Goal: Navigation & Orientation: Understand site structure

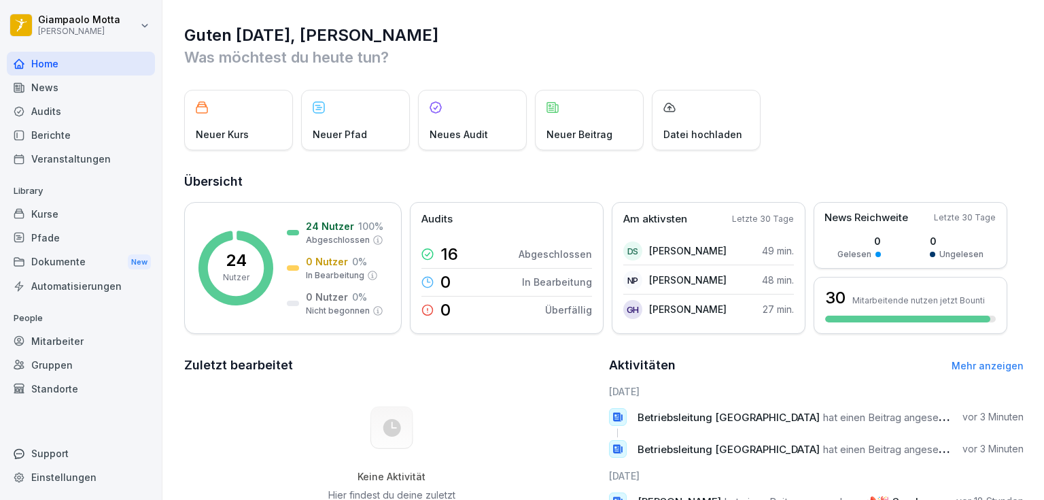
drag, startPoint x: 652, startPoint y: 0, endPoint x: 511, endPoint y: 410, distance: 433.5
click at [511, 311] on div "Keine Aktivität Hier findest du deine zuletzt bearbeiteten Inhalte" at bounding box center [391, 460] width 415 height 153
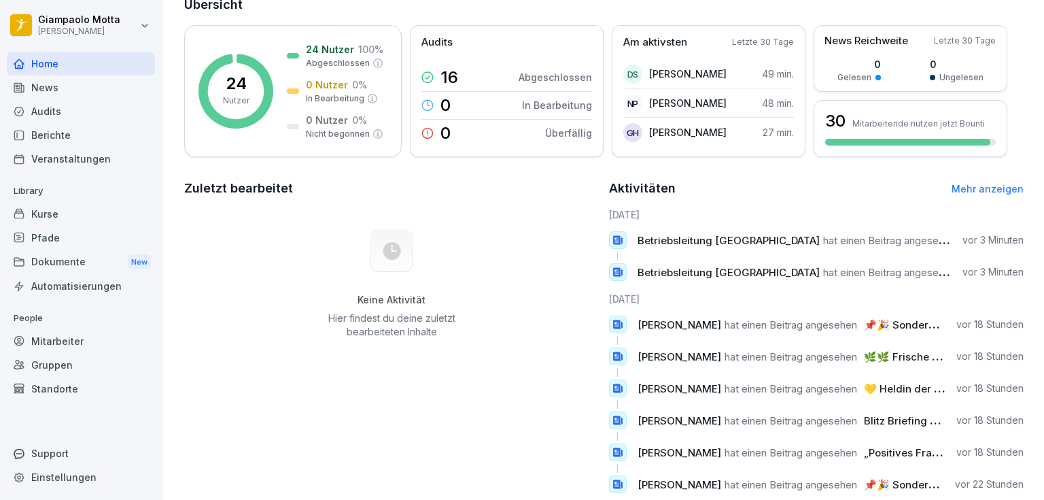
scroll to position [213, 0]
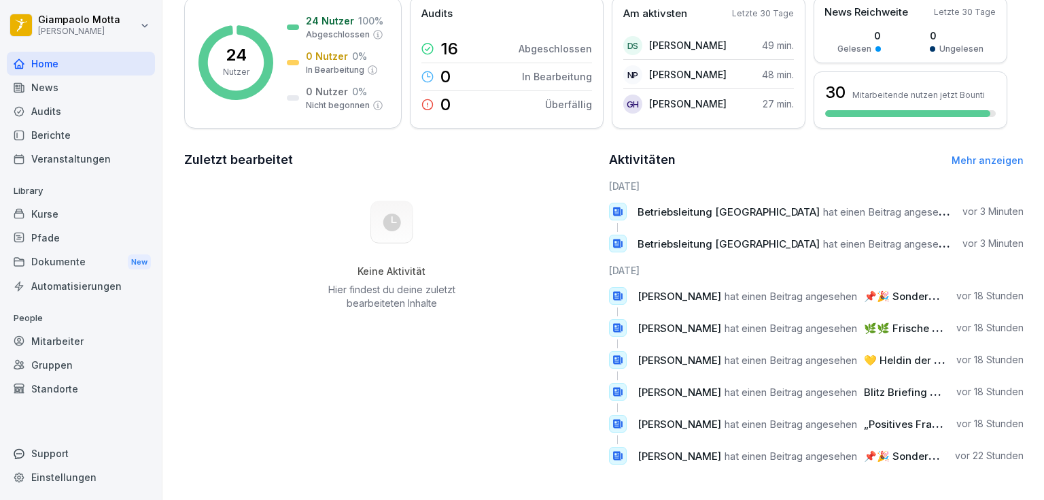
click at [69, 129] on div "Berichte" at bounding box center [81, 135] width 148 height 24
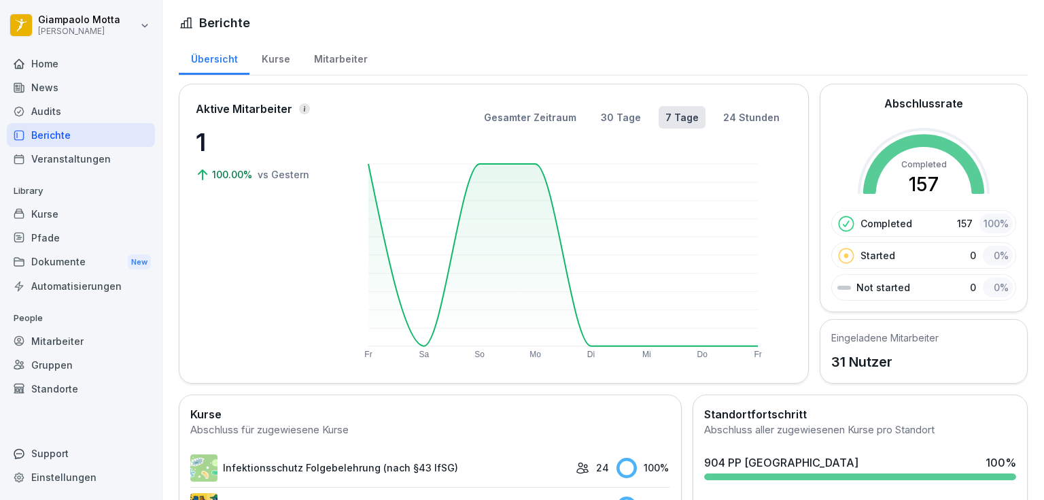
click at [536, 164] on rect at bounding box center [563, 255] width 390 height 182
click at [536, 169] on rect at bounding box center [563, 255] width 390 height 182
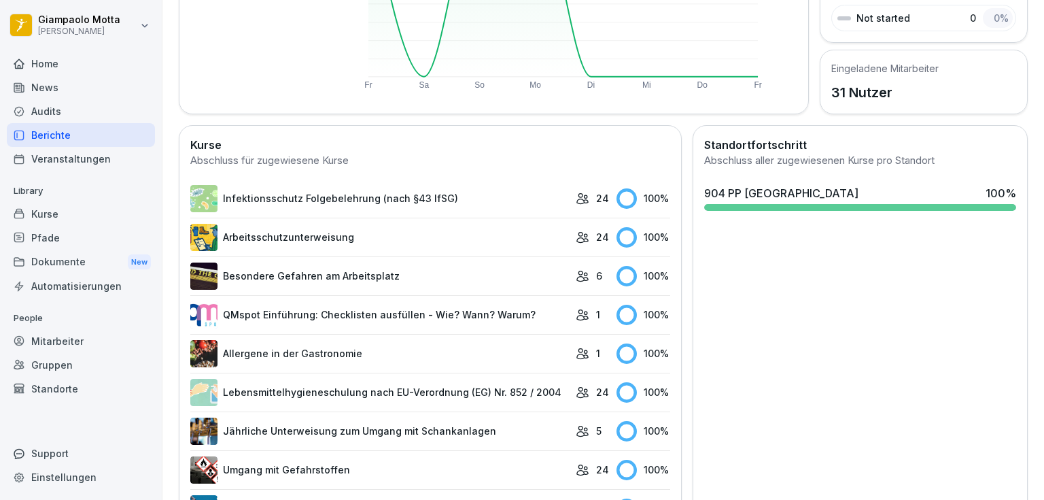
scroll to position [272, 0]
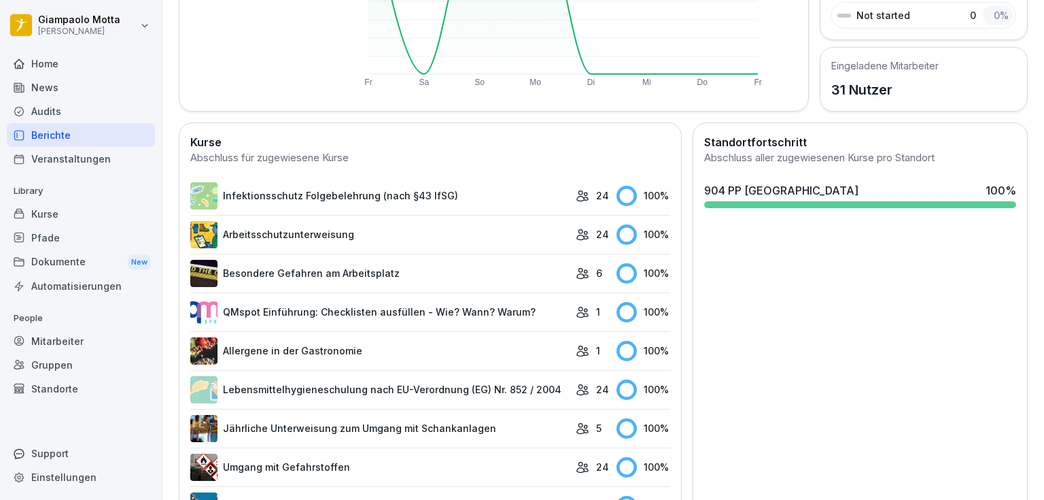
click at [242, 188] on link "Infektionsschutz Folgebelehrung (nach §43 IfSG)" at bounding box center [379, 195] width 379 height 27
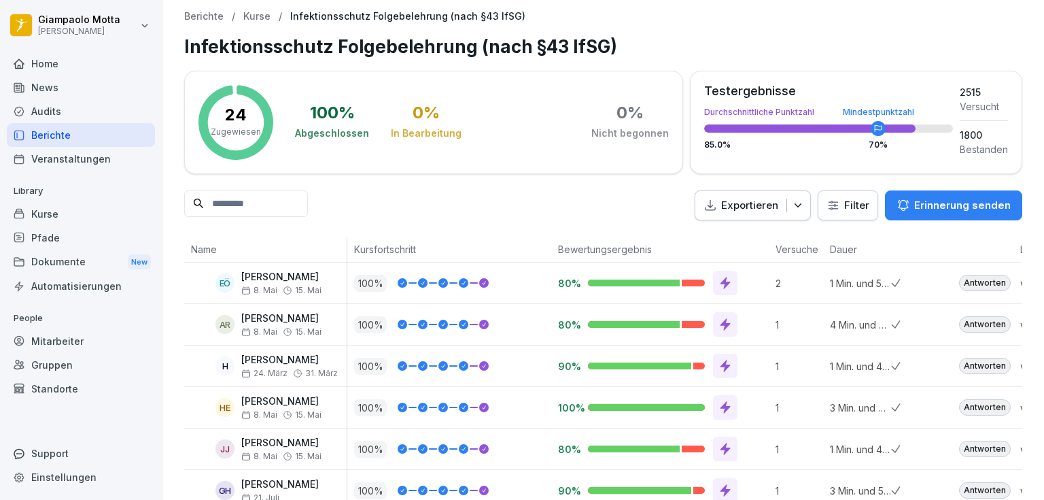
click at [46, 68] on div "Home" at bounding box center [81, 64] width 148 height 24
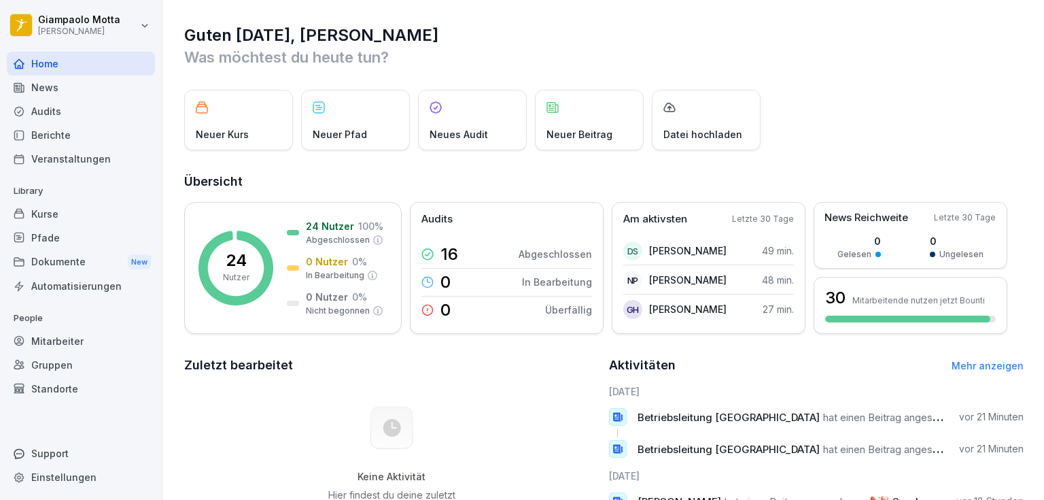
click at [46, 90] on div "News" at bounding box center [81, 87] width 148 height 24
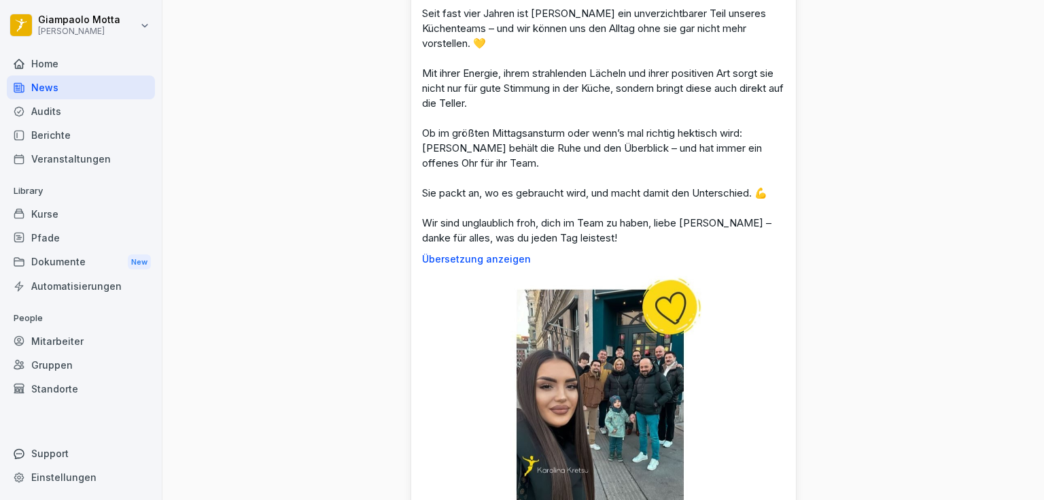
scroll to position [1849, 0]
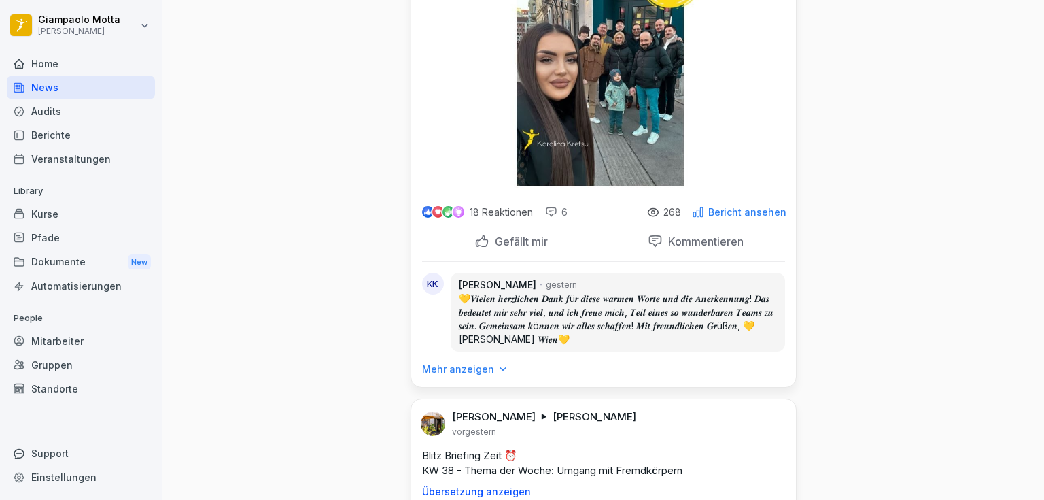
click at [547, 209] on div at bounding box center [551, 212] width 12 height 12
click at [652, 239] on p "Kommentieren" at bounding box center [703, 242] width 81 height 14
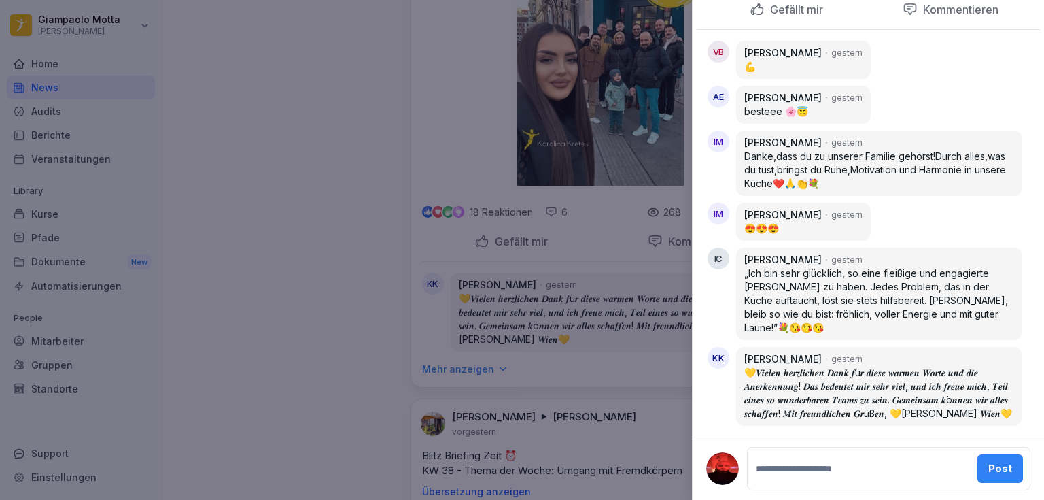
scroll to position [722, 0]
click at [316, 136] on div at bounding box center [522, 250] width 1044 height 500
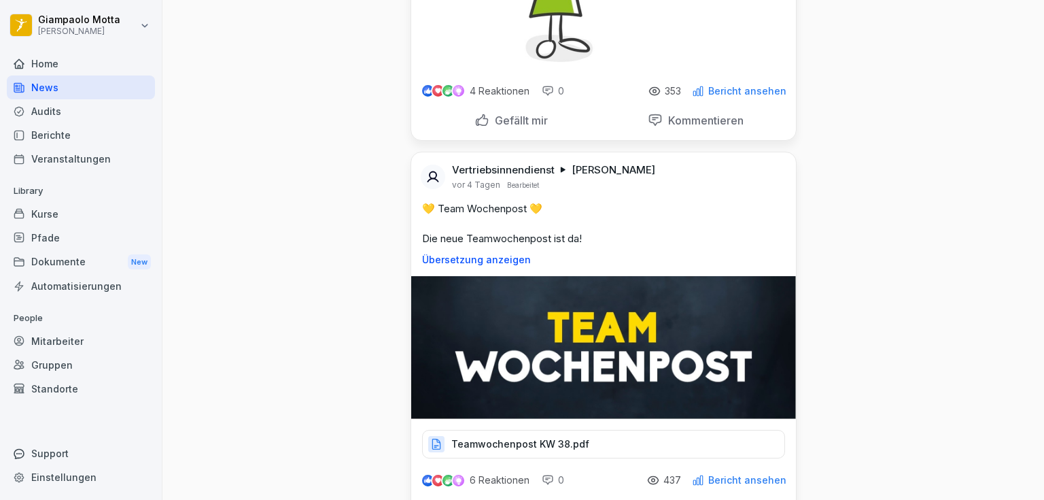
scroll to position [2828, 0]
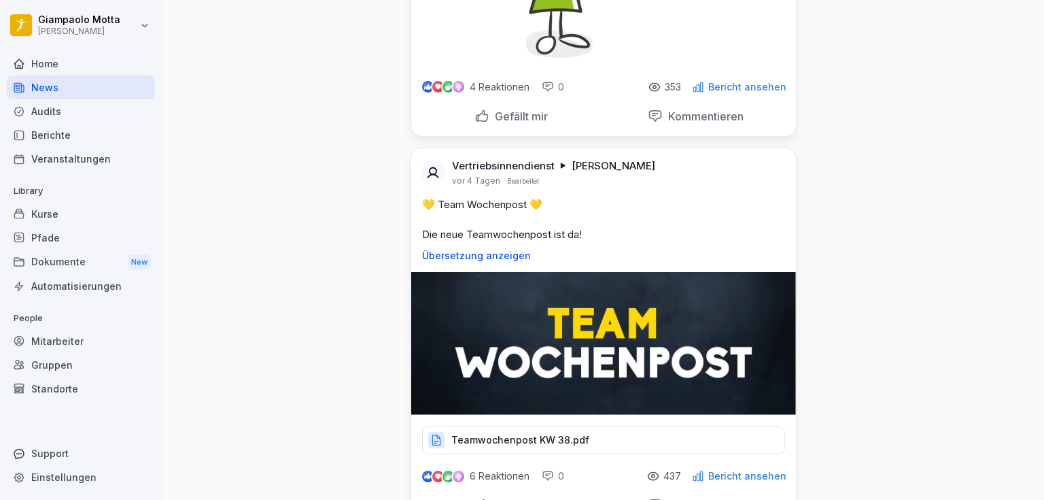
click at [70, 311] on div "Mitarbeiter" at bounding box center [81, 341] width 148 height 24
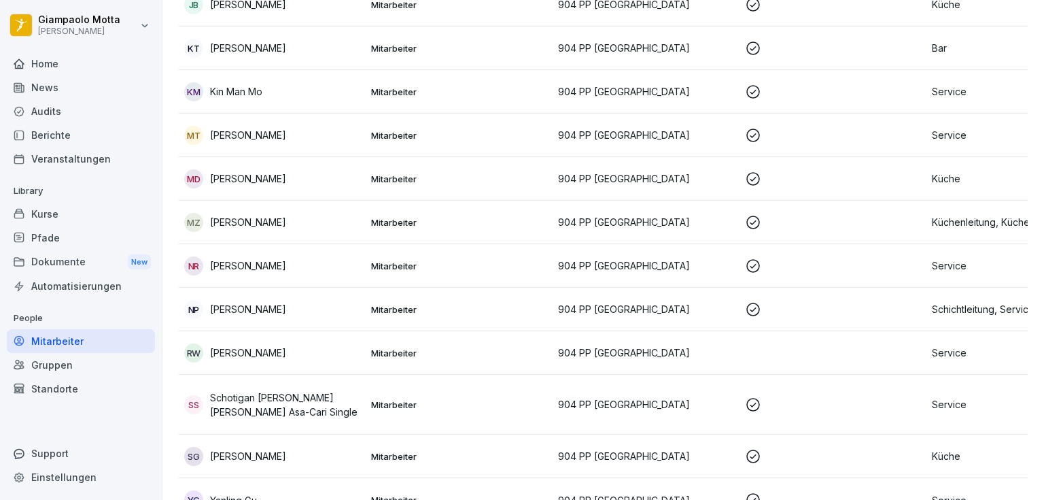
scroll to position [940, 0]
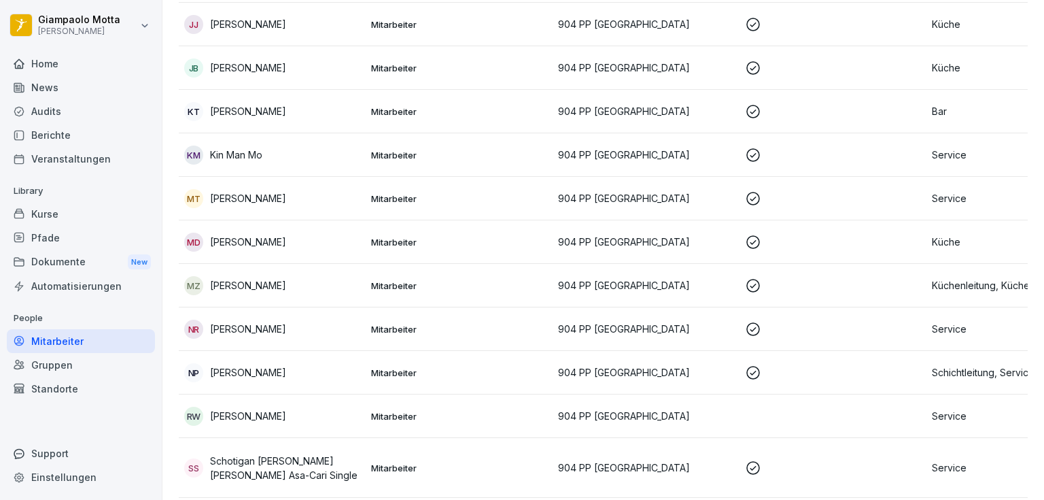
click at [652, 155] on p at bounding box center [833, 155] width 176 height 16
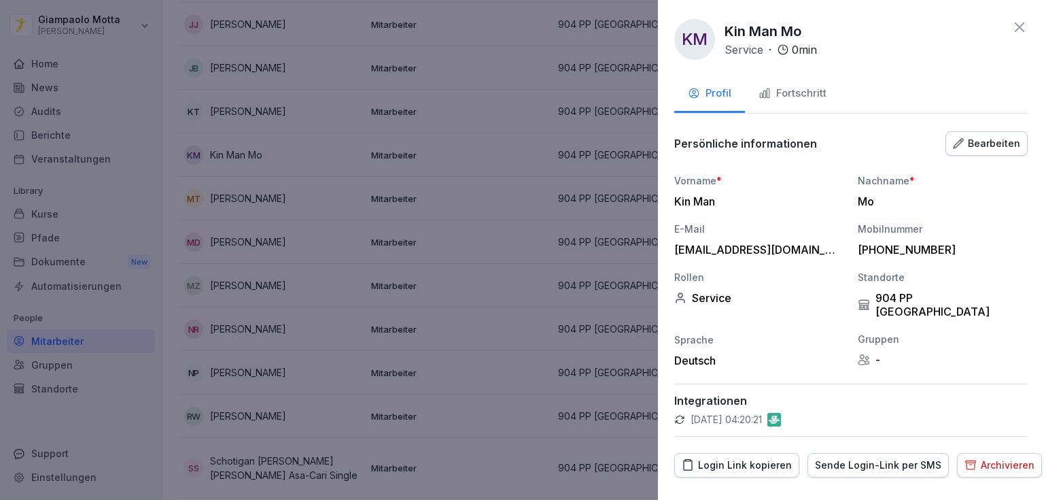
click at [652, 90] on div "Fortschritt" at bounding box center [793, 94] width 68 height 16
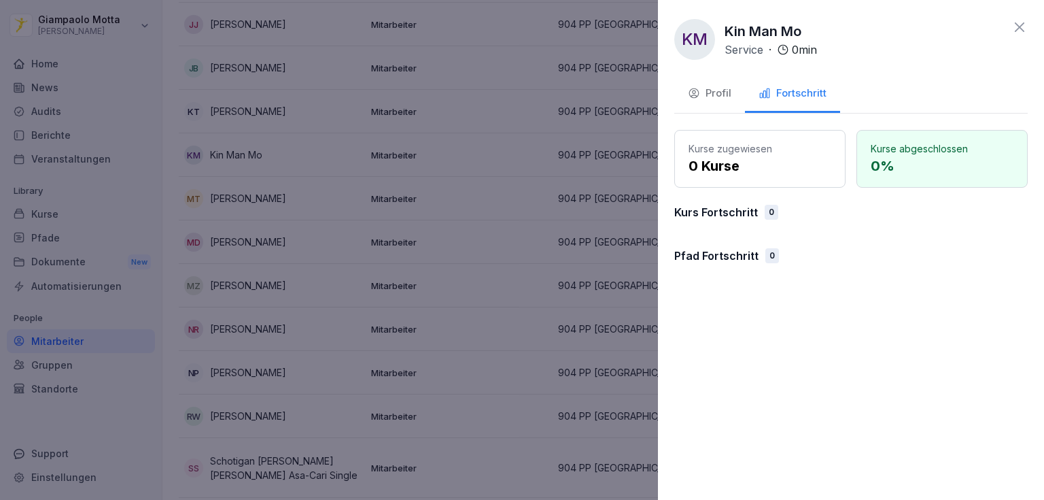
click at [652, 97] on div "Profil" at bounding box center [710, 94] width 44 height 16
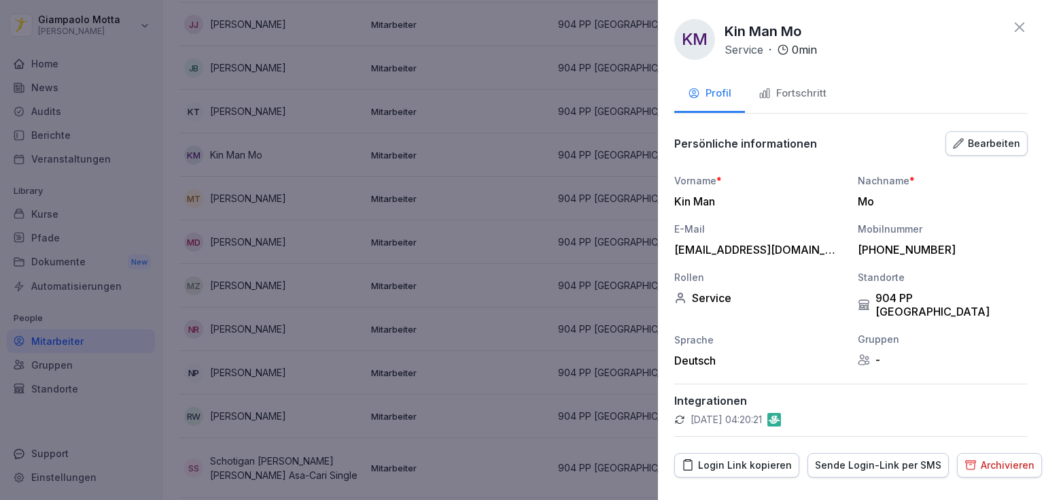
click at [652, 27] on icon at bounding box center [1020, 27] width 16 height 16
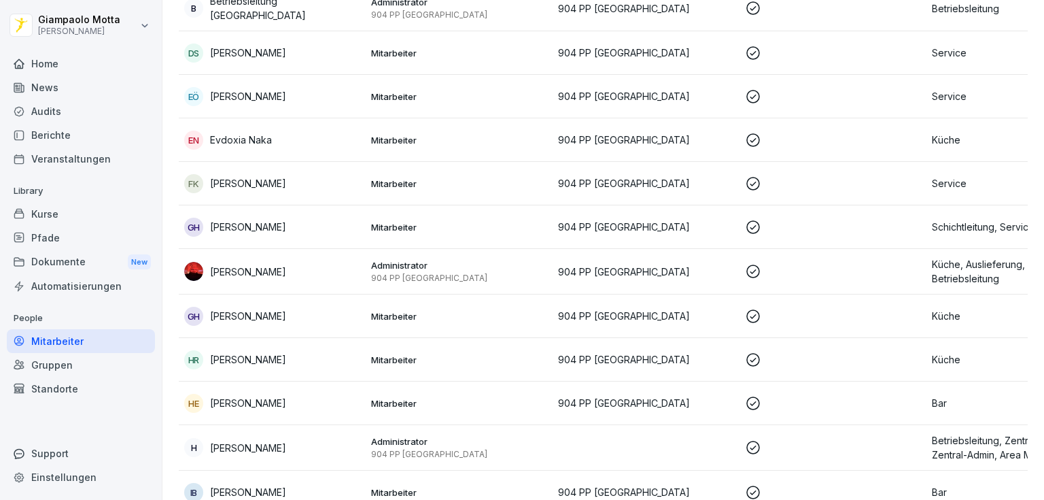
scroll to position [124, 0]
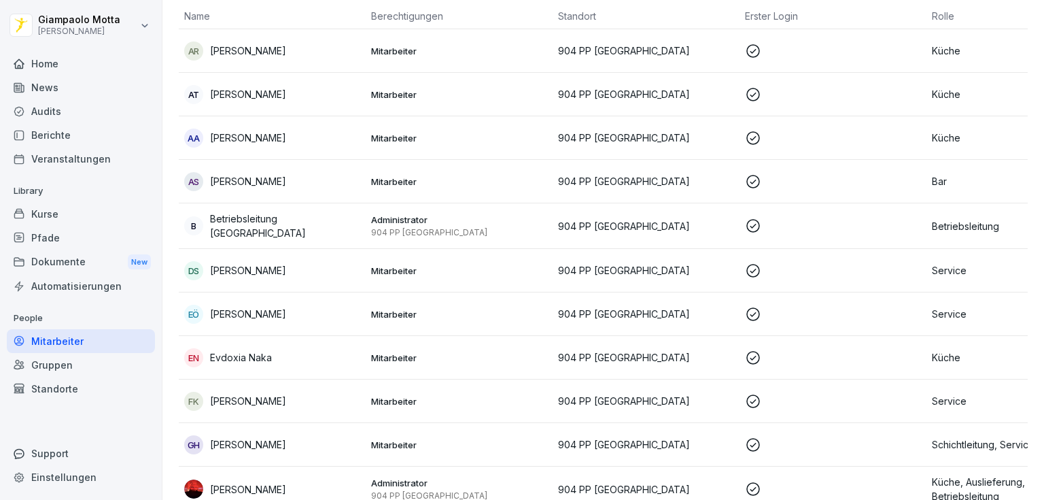
click at [60, 71] on div "Home" at bounding box center [81, 64] width 148 height 24
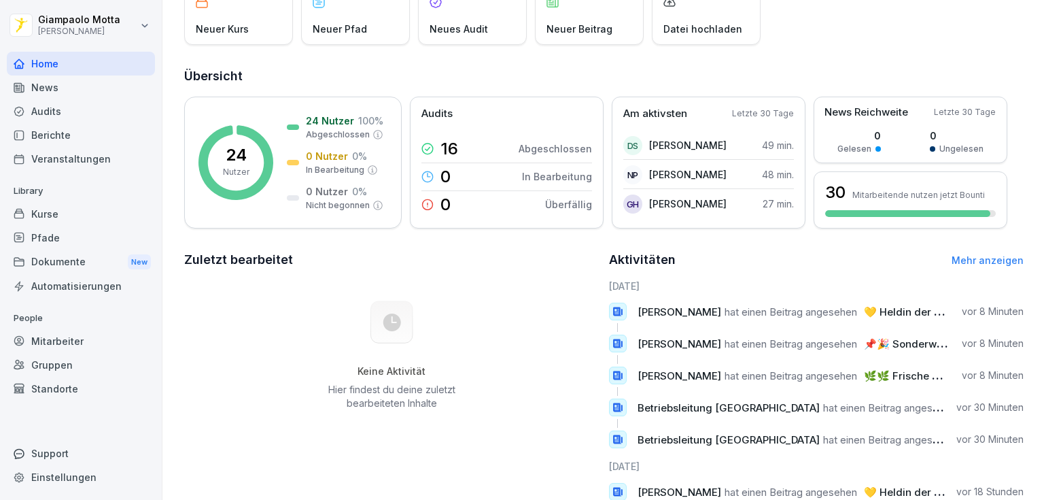
scroll to position [213, 0]
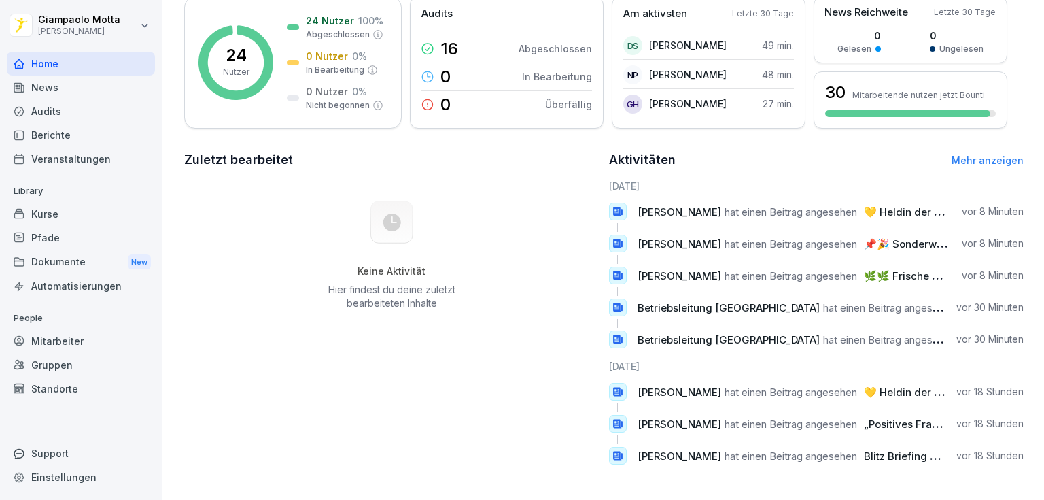
click at [102, 288] on div "Automatisierungen" at bounding box center [81, 286] width 148 height 24
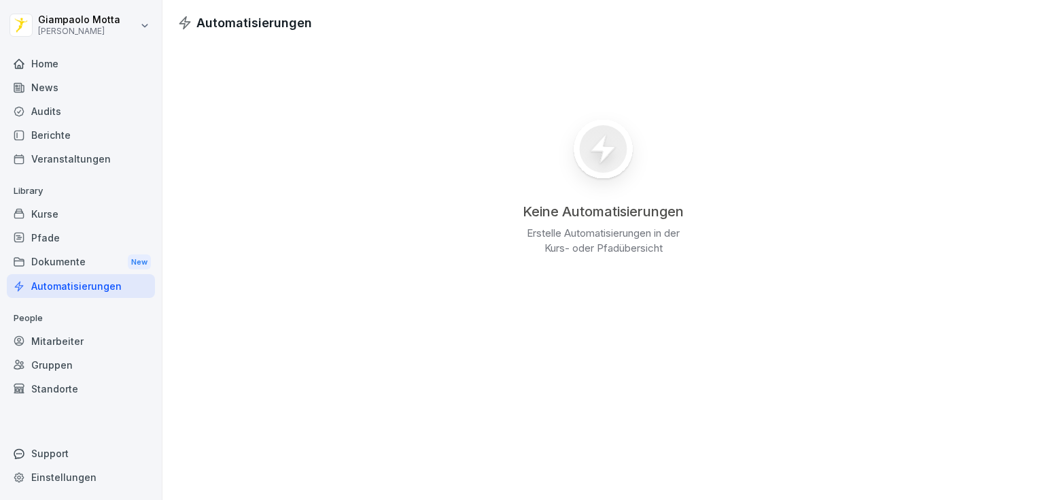
click at [57, 208] on div "Kurse" at bounding box center [81, 214] width 148 height 24
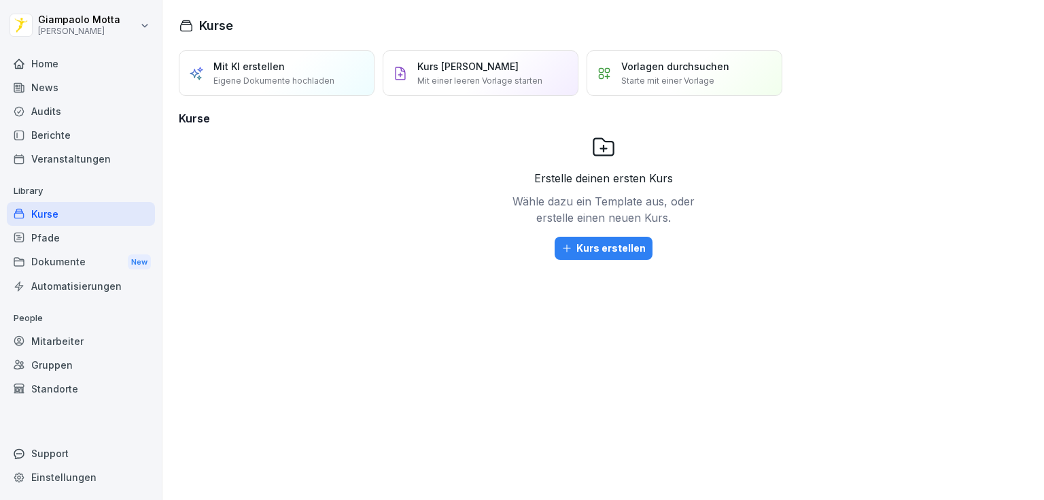
click at [98, 57] on div "Home" at bounding box center [81, 64] width 148 height 24
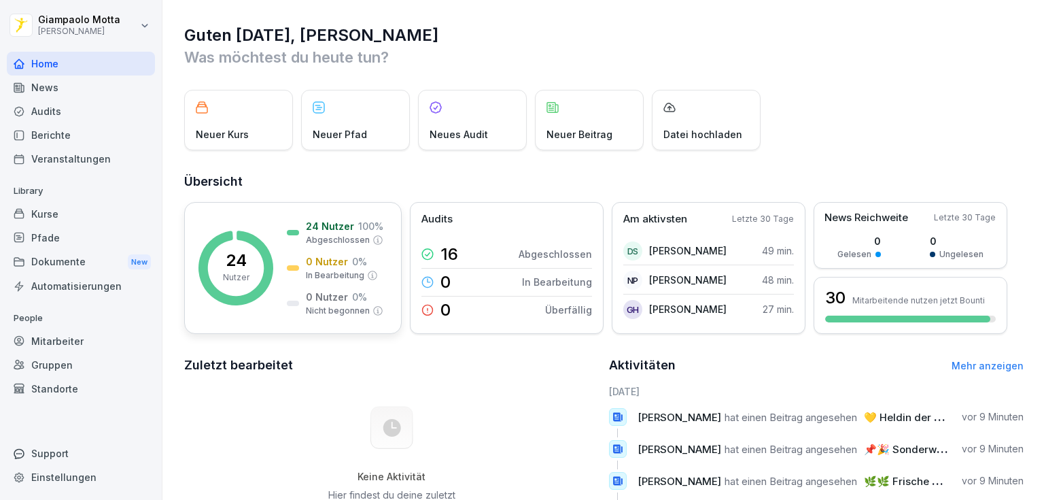
click at [241, 264] on p "24" at bounding box center [236, 260] width 21 height 16
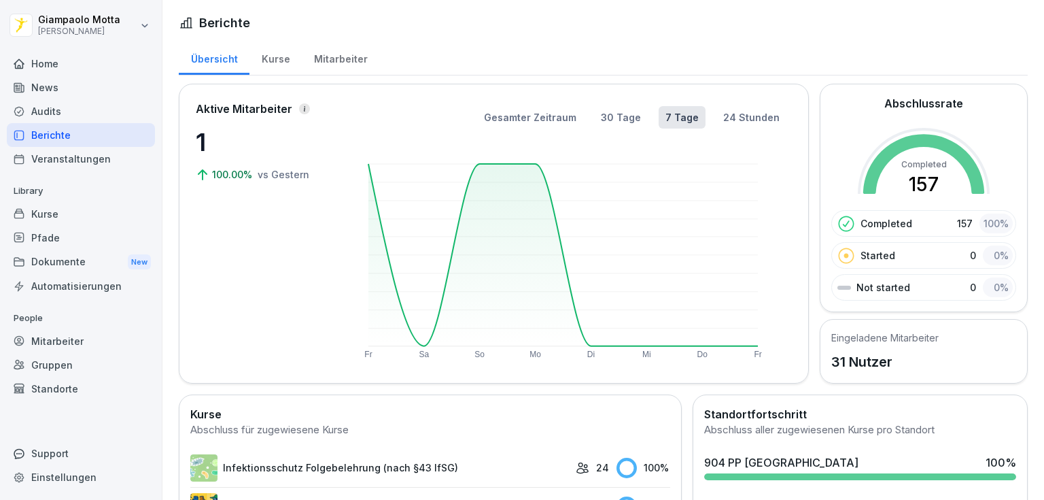
click at [57, 64] on div "Home" at bounding box center [81, 64] width 148 height 24
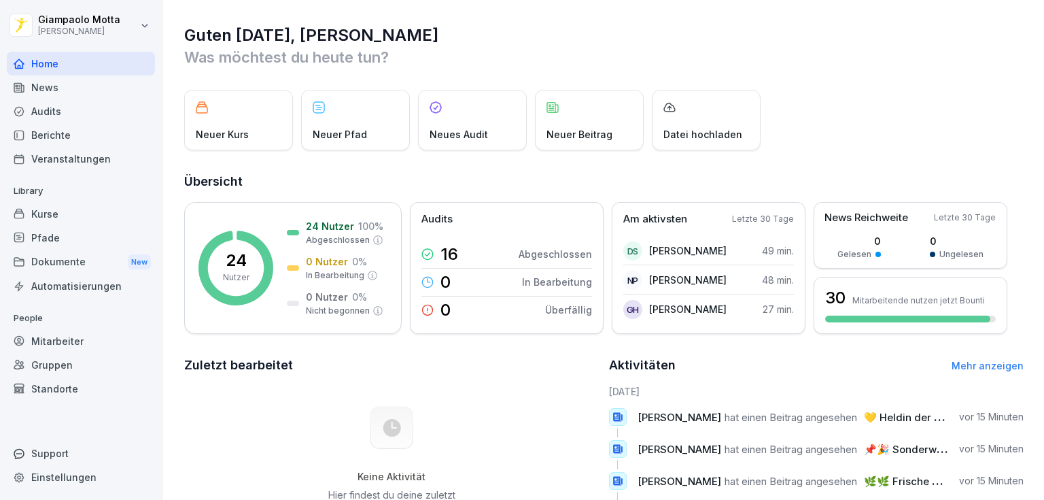
click at [652, 311] on link "Mehr anzeigen" at bounding box center [988, 366] width 72 height 12
